Goal: Task Accomplishment & Management: Manage account settings

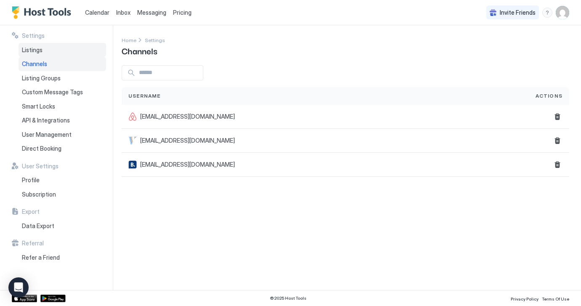
click at [36, 49] on span "Listings" at bounding box center [32, 50] width 21 height 8
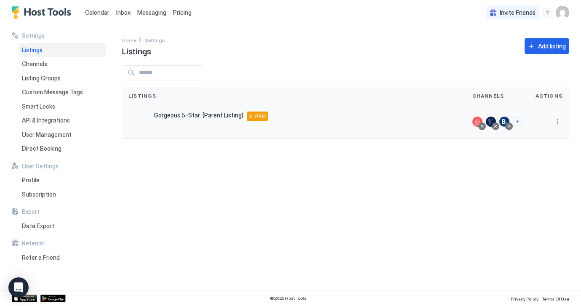
click at [206, 115] on span "Gorgeous 5-Star (Parent Listing)" at bounding box center [199, 116] width 90 height 8
click at [558, 120] on button "More options" at bounding box center [558, 122] width 10 height 10
click at [490, 133] on span "Listing Settings" at bounding box center [486, 134] width 37 height 6
type input "***"
type input "*"
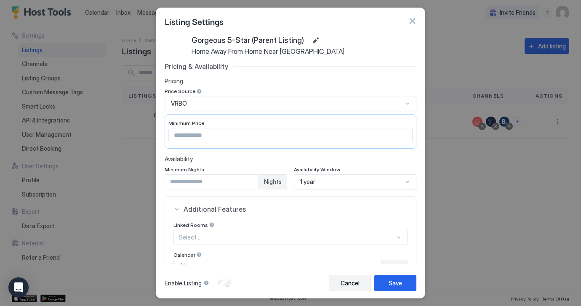
click at [356, 281] on div "Cancel" at bounding box center [350, 283] width 19 height 9
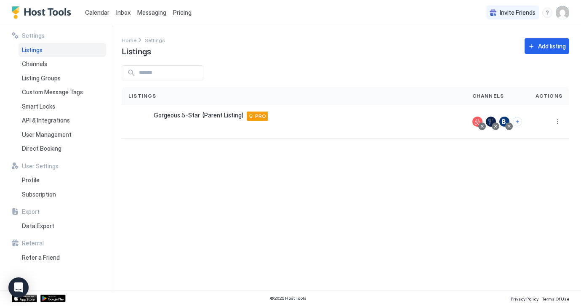
click at [182, 13] on span "Pricing" at bounding box center [182, 13] width 19 height 8
